Goal: Information Seeking & Learning: Find contact information

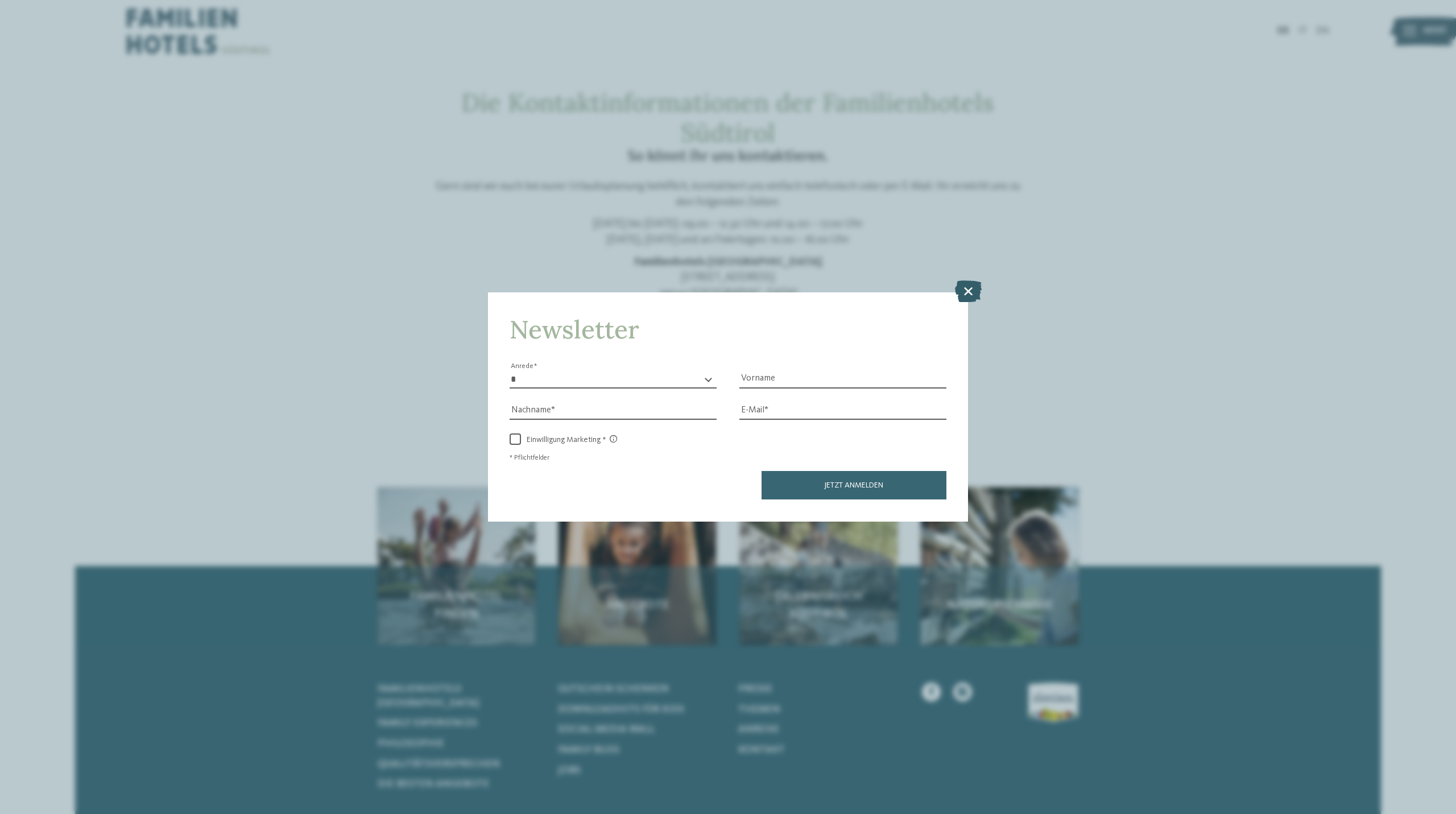
click at [967, 290] on icon at bounding box center [969, 291] width 27 height 21
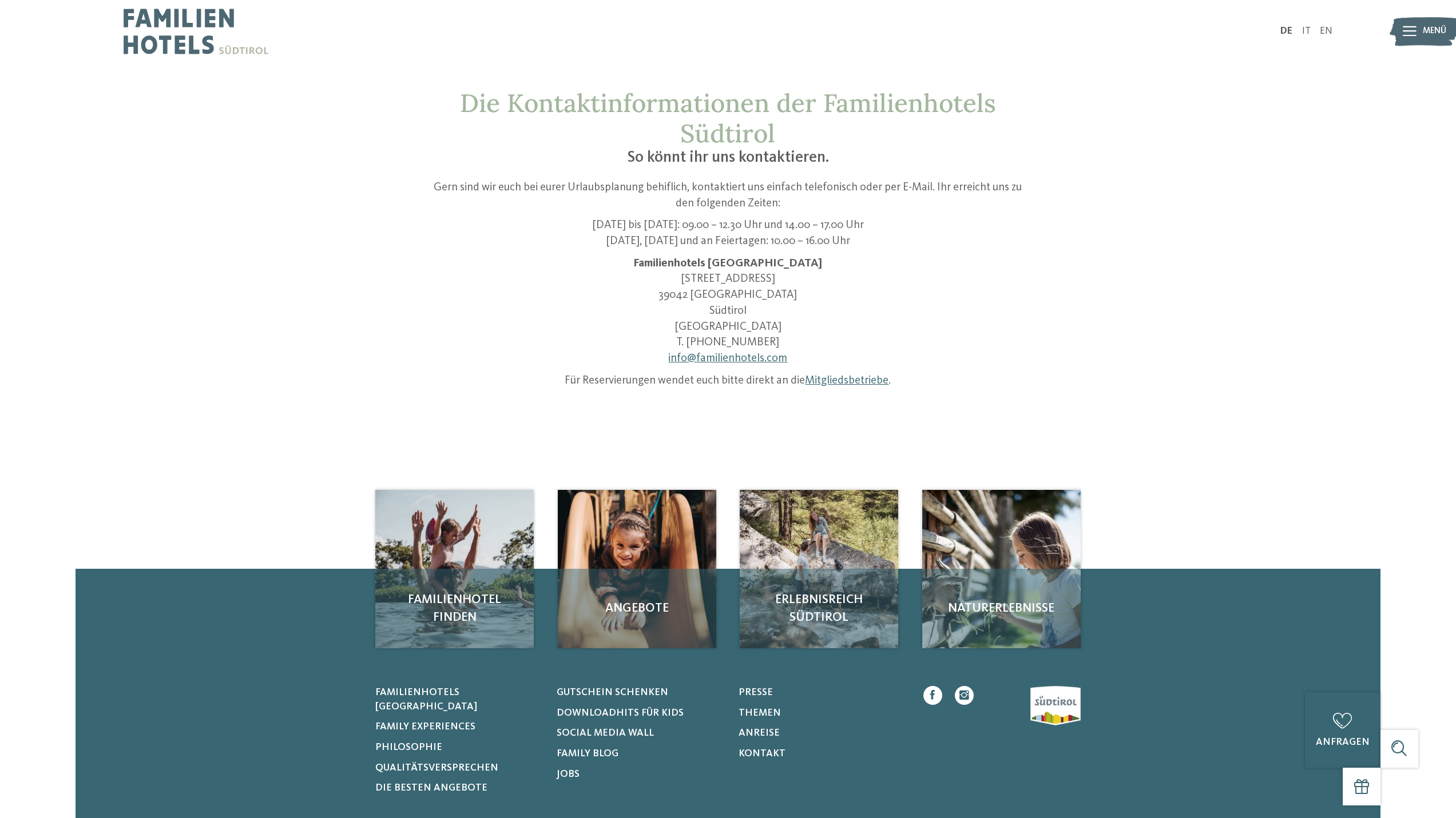
drag, startPoint x: 501, startPoint y: 90, endPoint x: 497, endPoint y: 62, distance: 28.3
click at [501, 87] on span "Die Kontaktinformationen der Familienhotels Südtirol" at bounding box center [728, 118] width 536 height 62
